Goal: Task Accomplishment & Management: Manage account settings

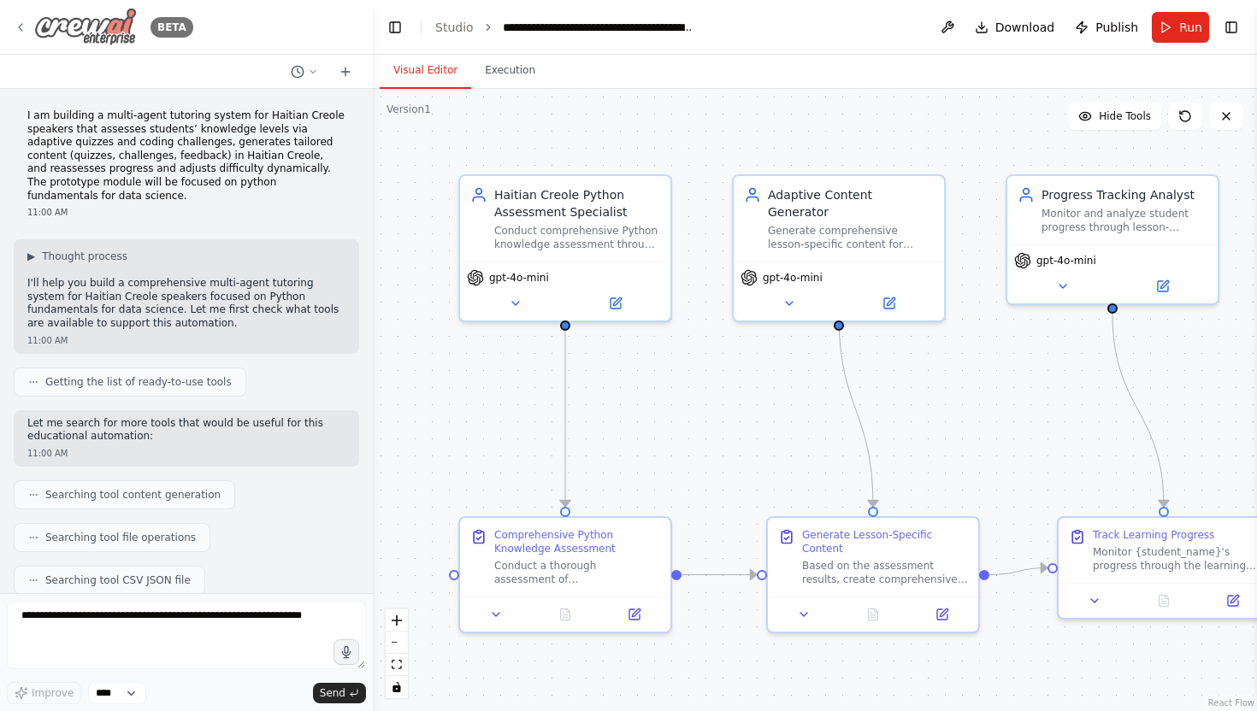
click at [75, 26] on img at bounding box center [85, 27] width 103 height 38
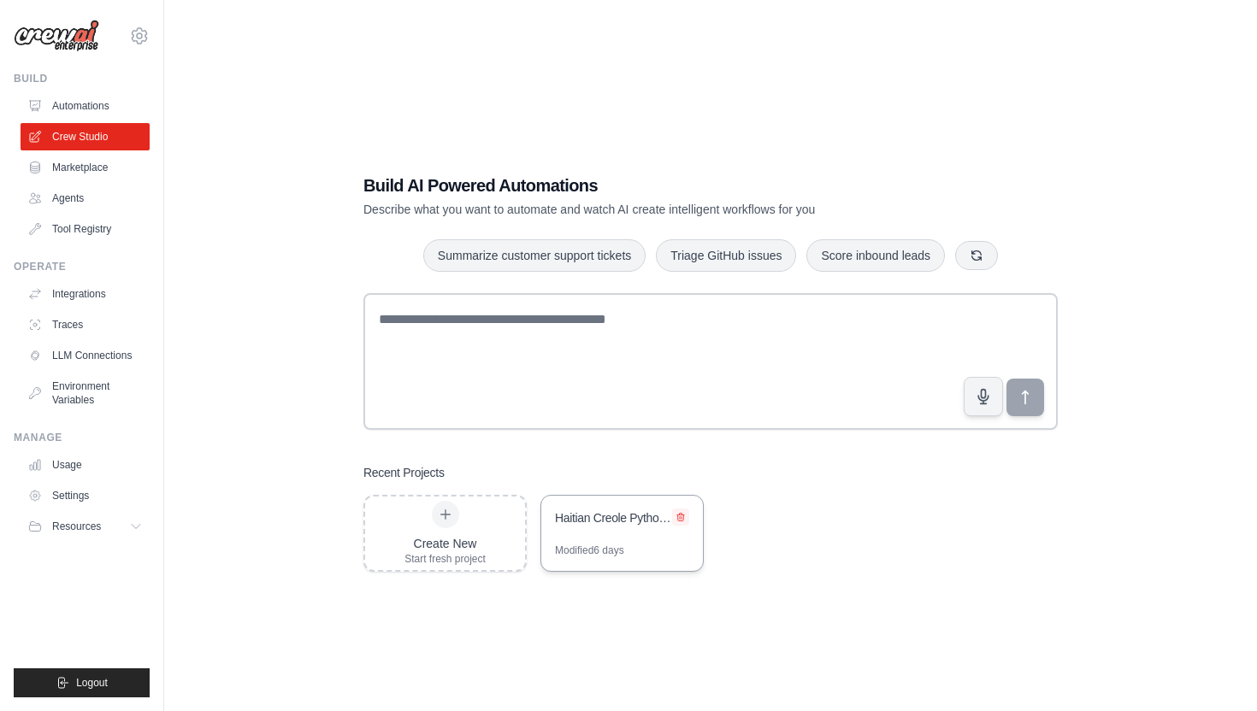
click at [679, 519] on icon at bounding box center [680, 518] width 7 height 8
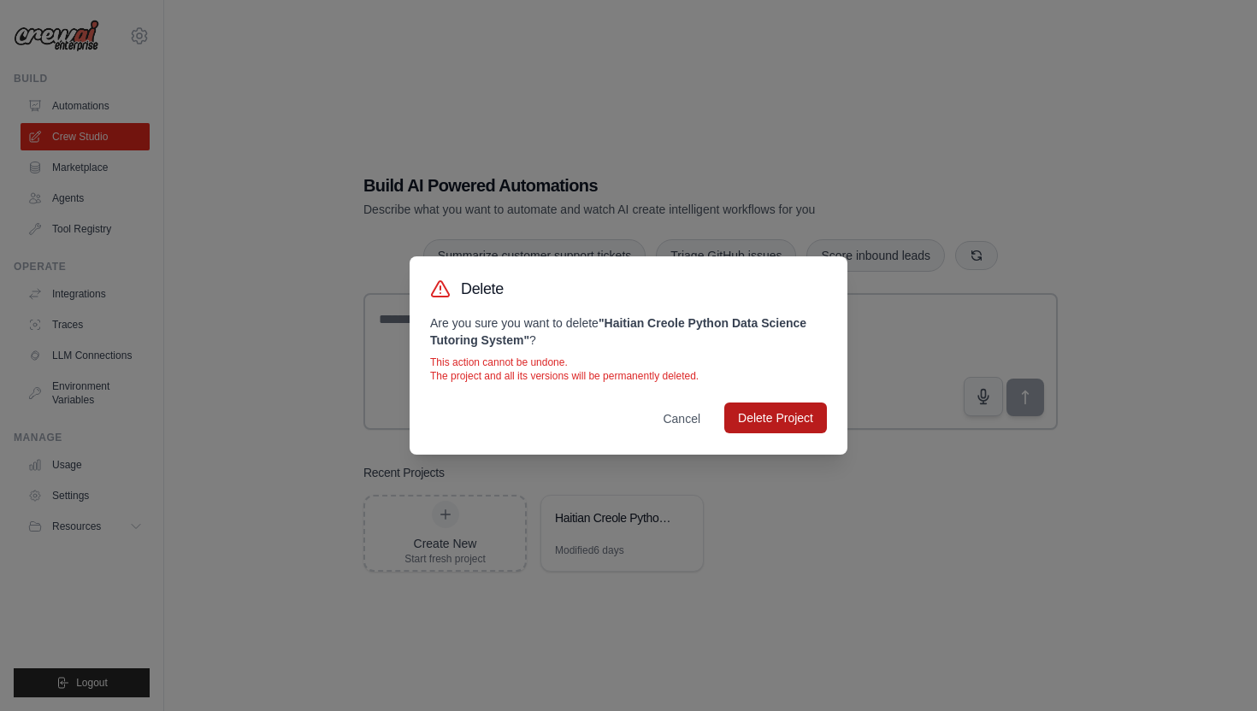
click at [743, 410] on button "Delete Project" at bounding box center [775, 418] width 103 height 31
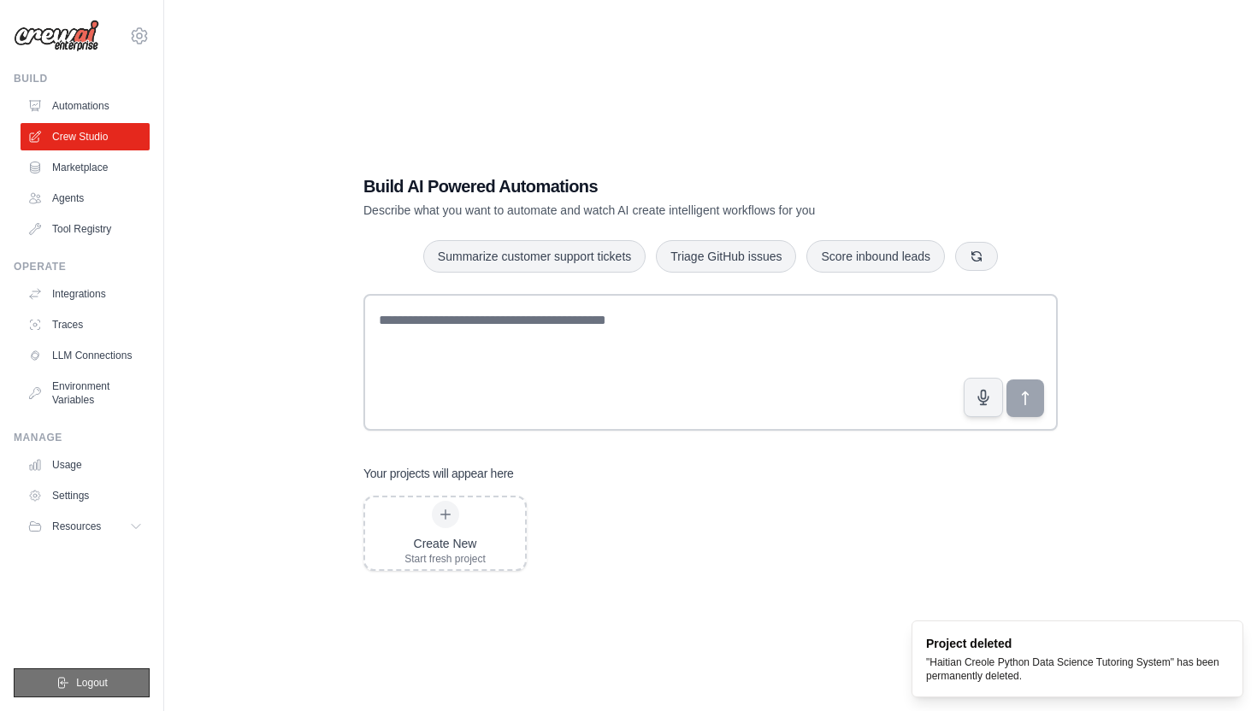
click at [90, 683] on span "Logout" at bounding box center [92, 683] width 32 height 14
